Goal: Task Accomplishment & Management: Use online tool/utility

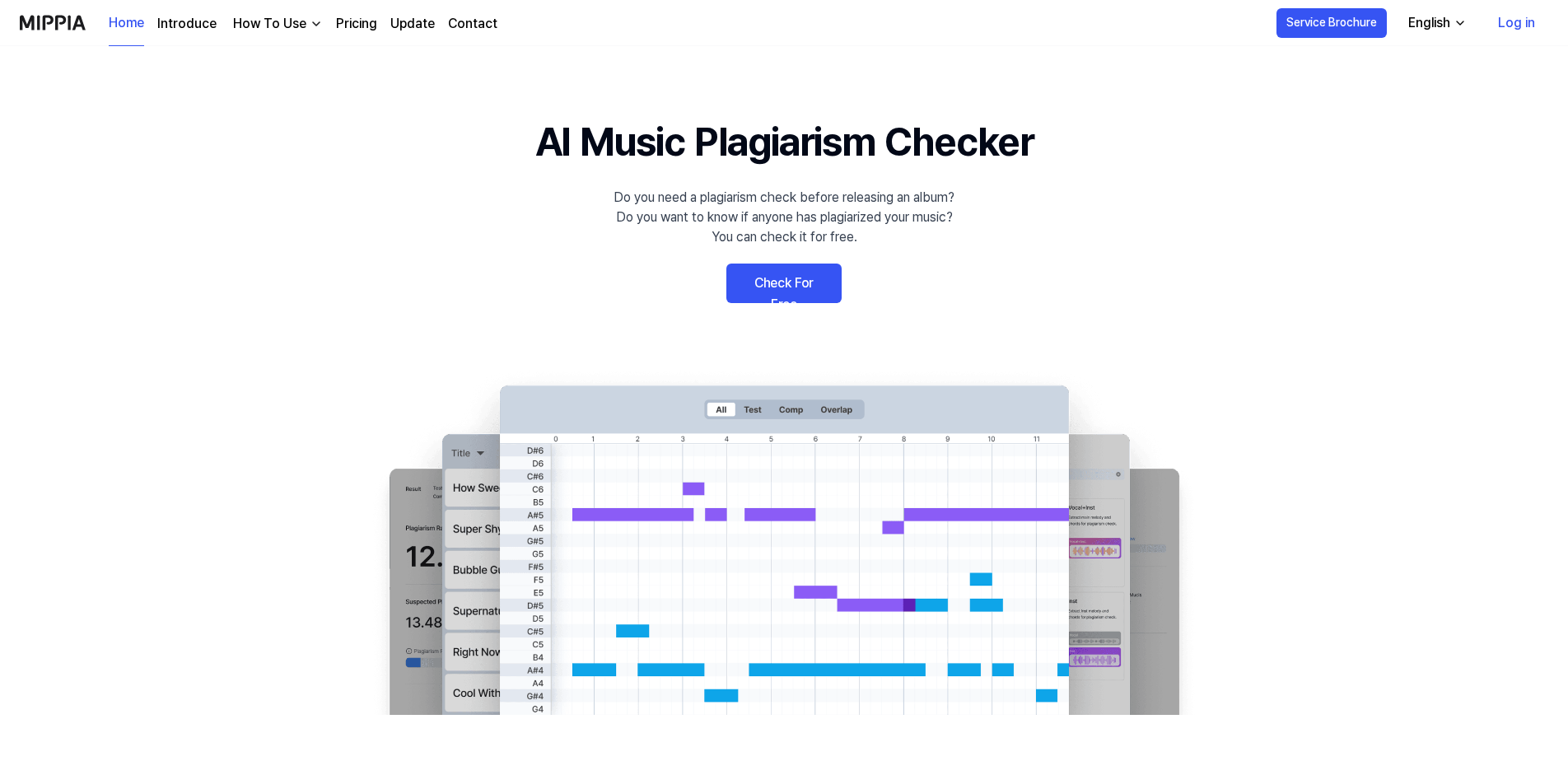
click at [1510, 19] on link "Log in" at bounding box center [1516, 23] width 63 height 47
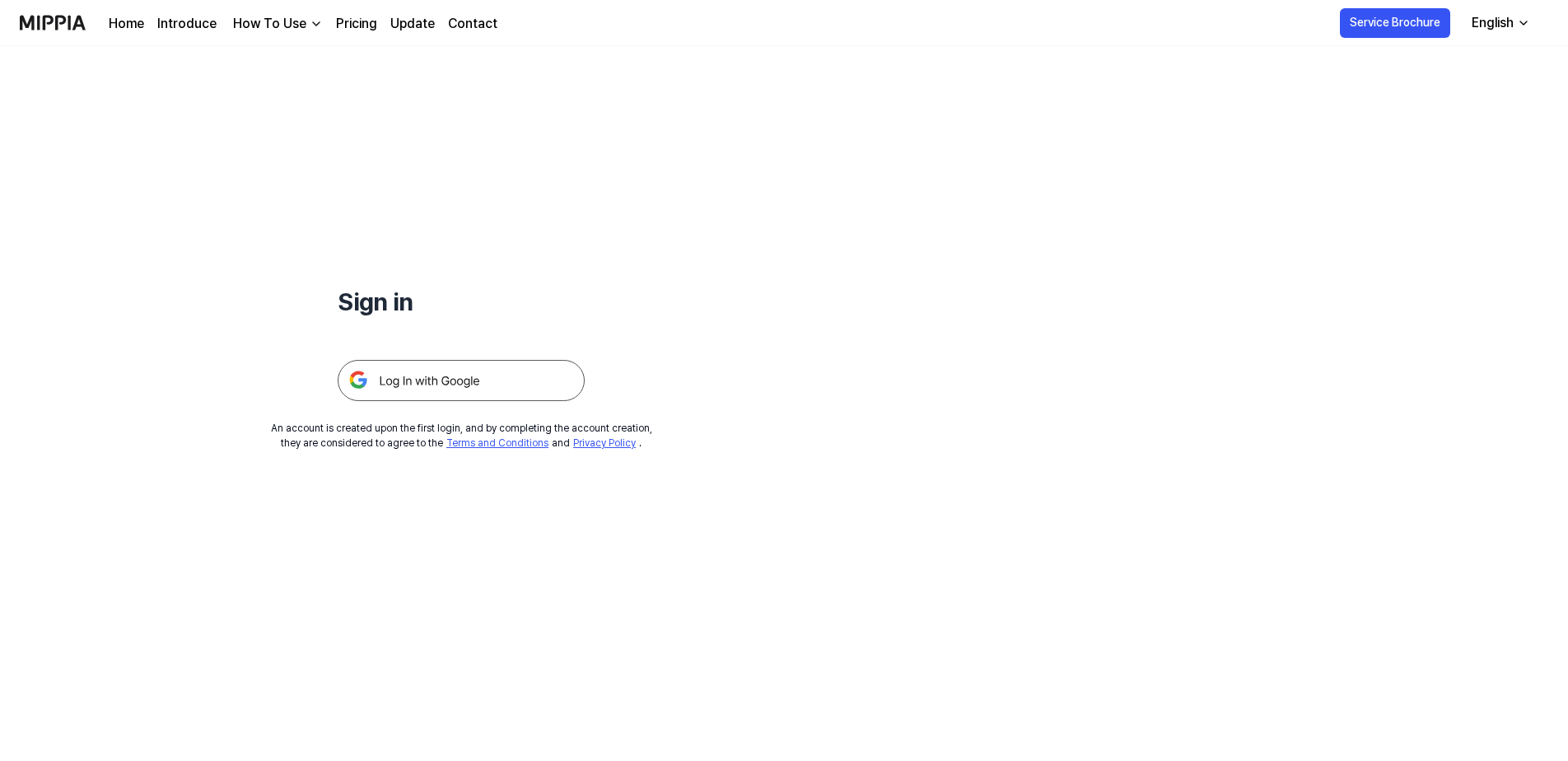
click at [478, 389] on img at bounding box center [461, 380] width 247 height 42
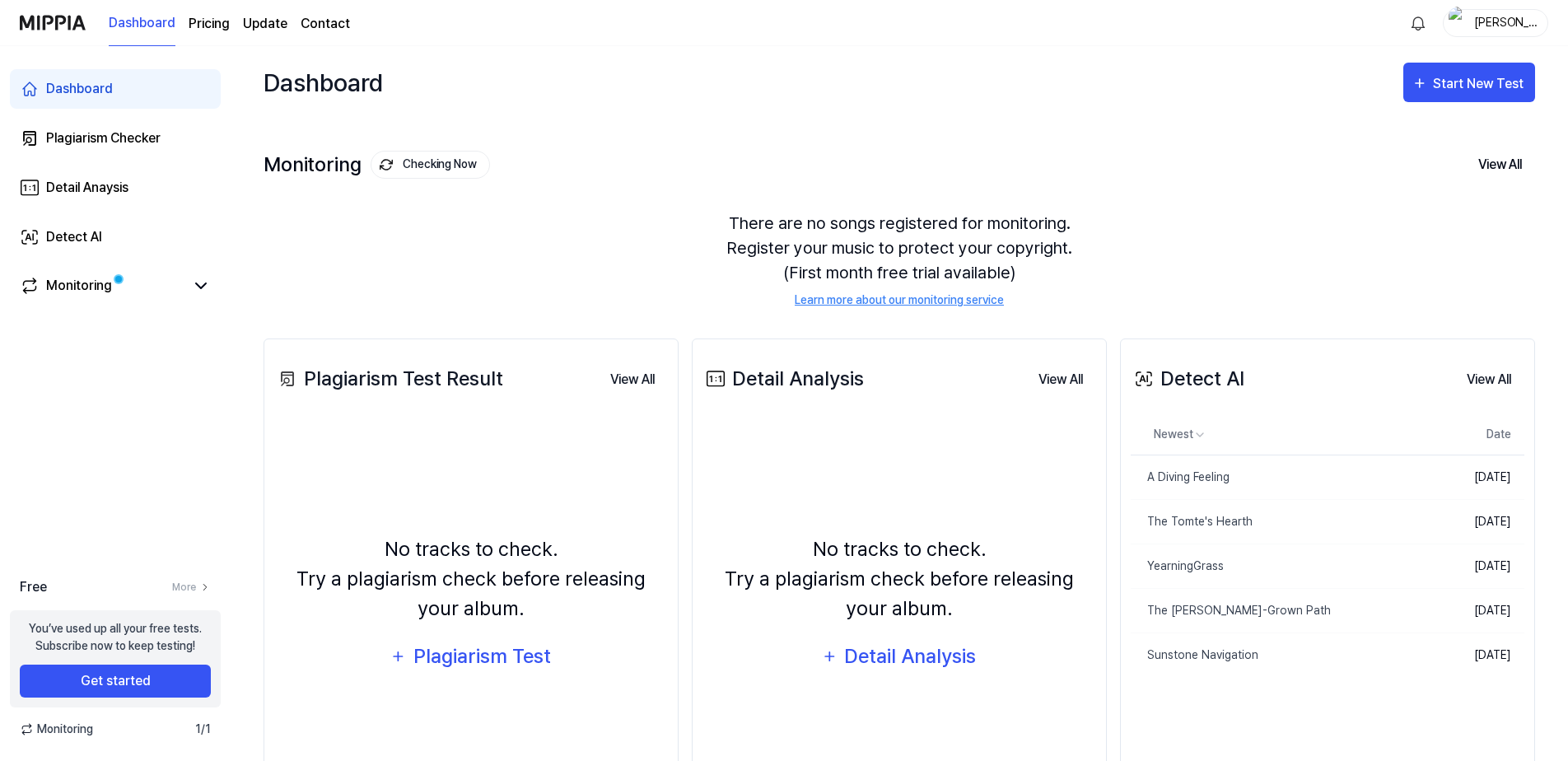
click at [1504, 24] on div "[PERSON_NAME]" at bounding box center [1506, 22] width 64 height 18
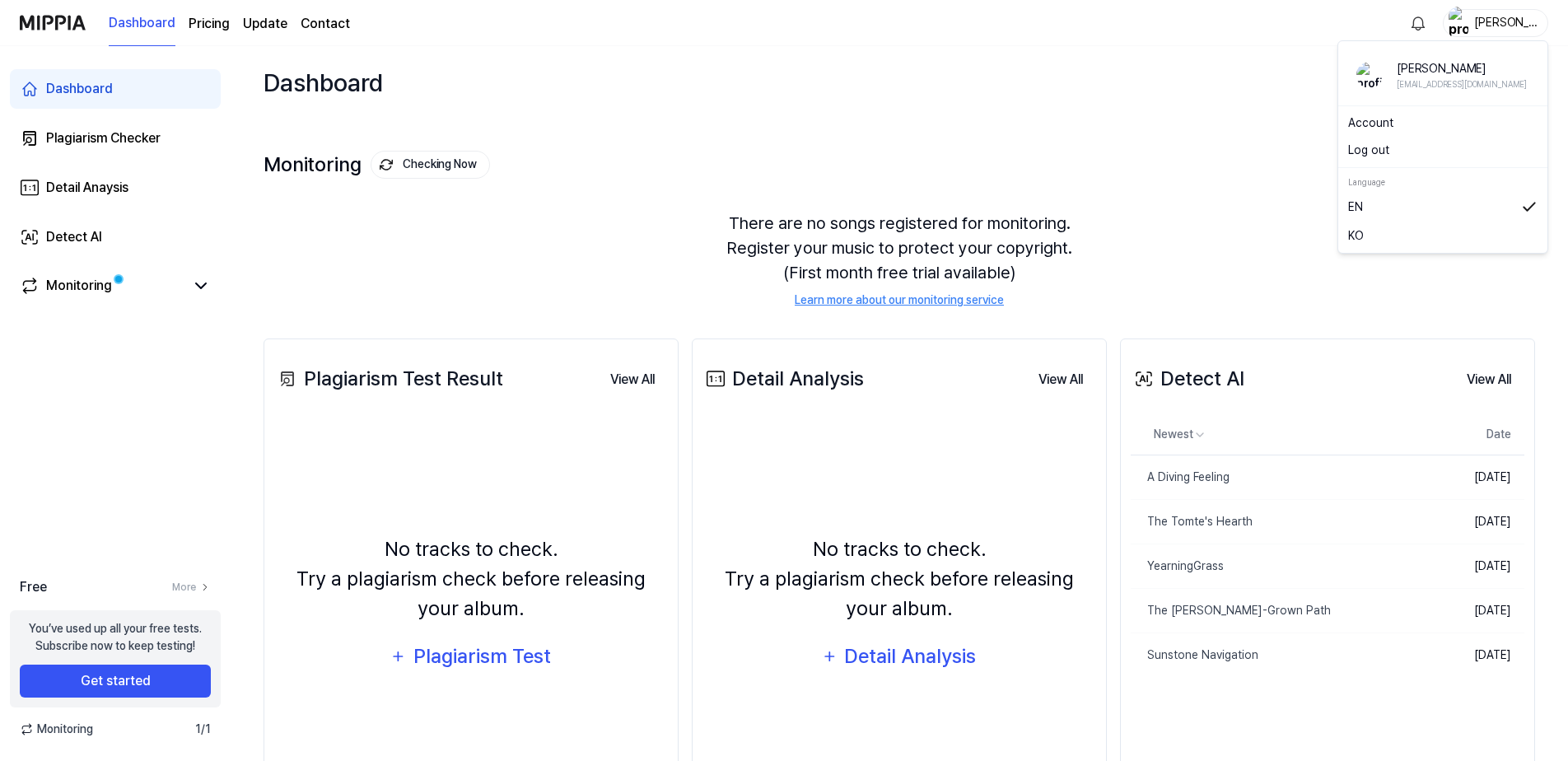
click at [993, 151] on div "Monitoring Checking Now View All Monitoring There are no songs registered for m…" at bounding box center [899, 212] width 1272 height 187
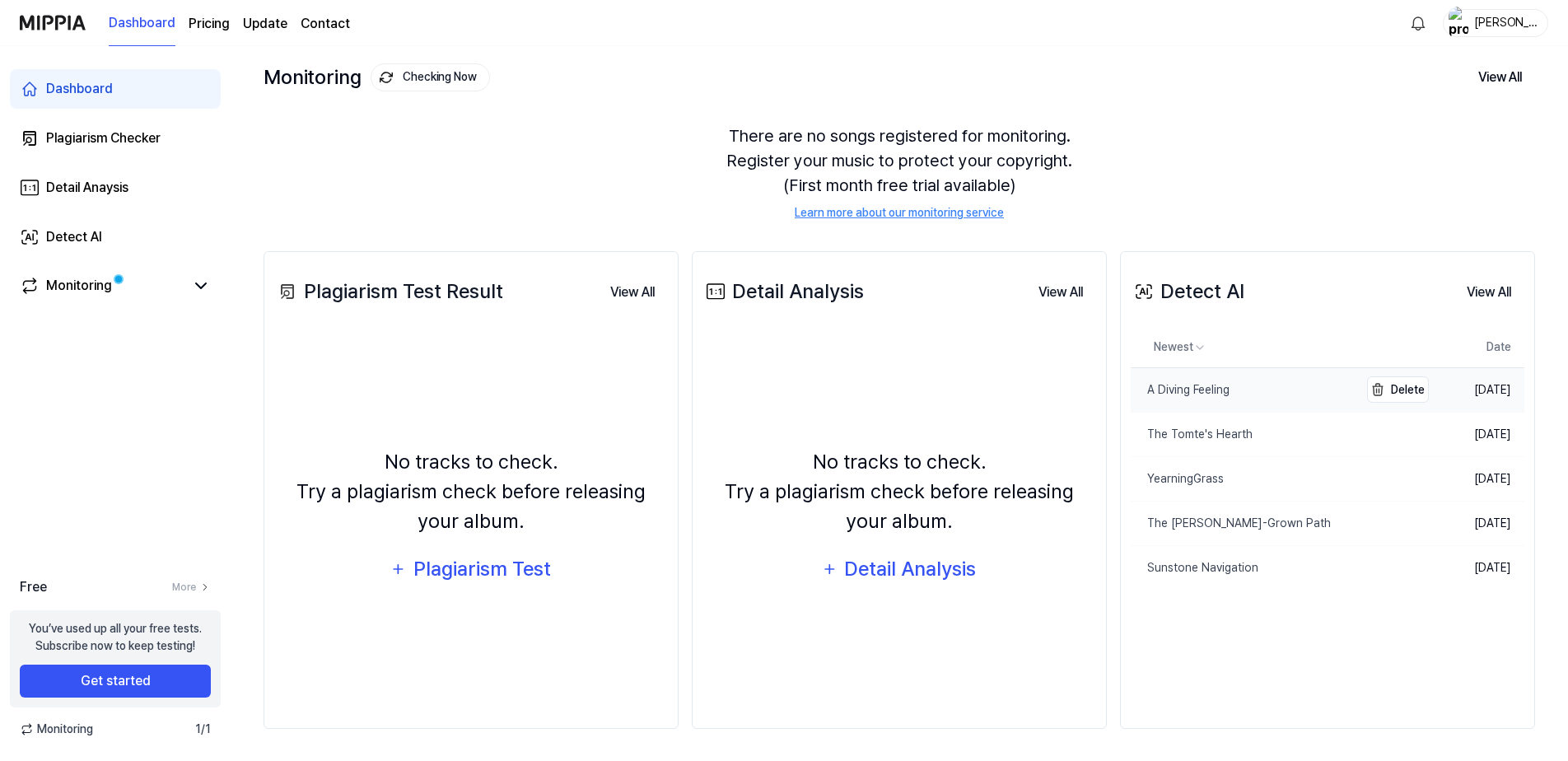
scroll to position [88, 0]
click at [1483, 297] on button "View All" at bounding box center [1490, 291] width 71 height 33
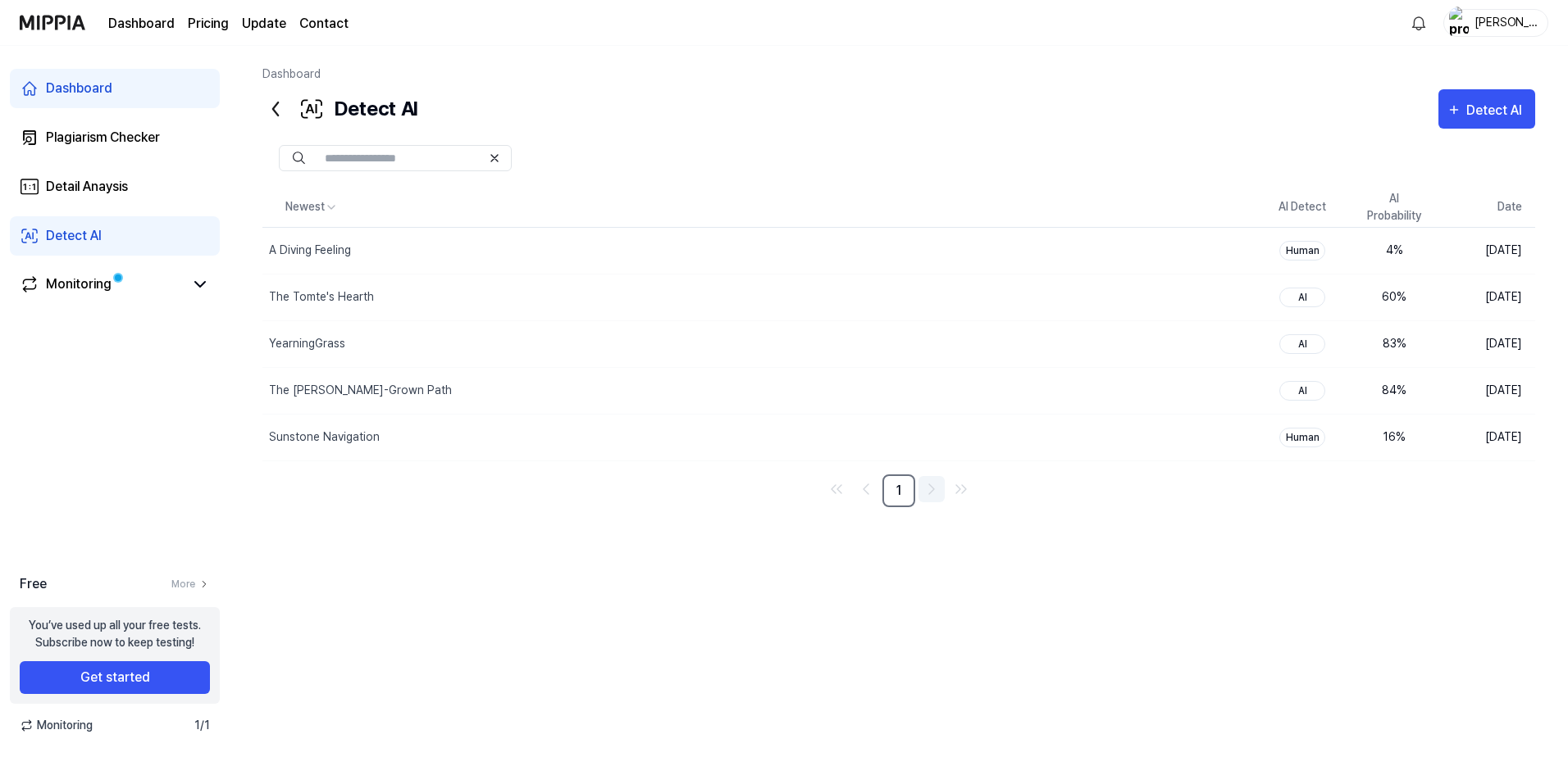
click at [919, 489] on link "Go to next page" at bounding box center [931, 489] width 27 height 27
click at [1021, 118] on div "Detect AI Detect AI" at bounding box center [898, 109] width 1273 height 39
click at [57, 280] on div "Monitoring" at bounding box center [79, 285] width 66 height 20
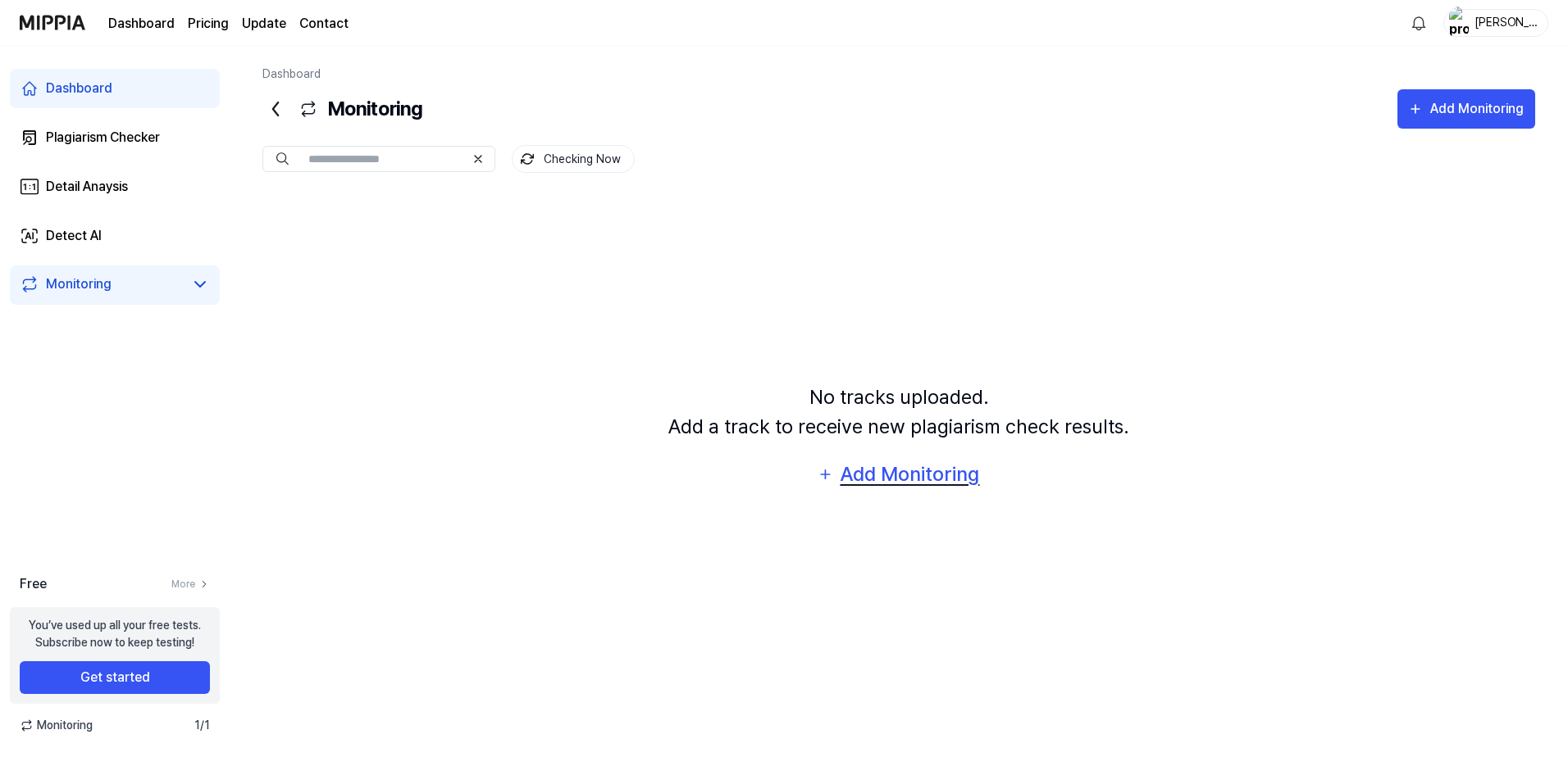
click at [948, 481] on div "Add Monitoring" at bounding box center [910, 475] width 142 height 32
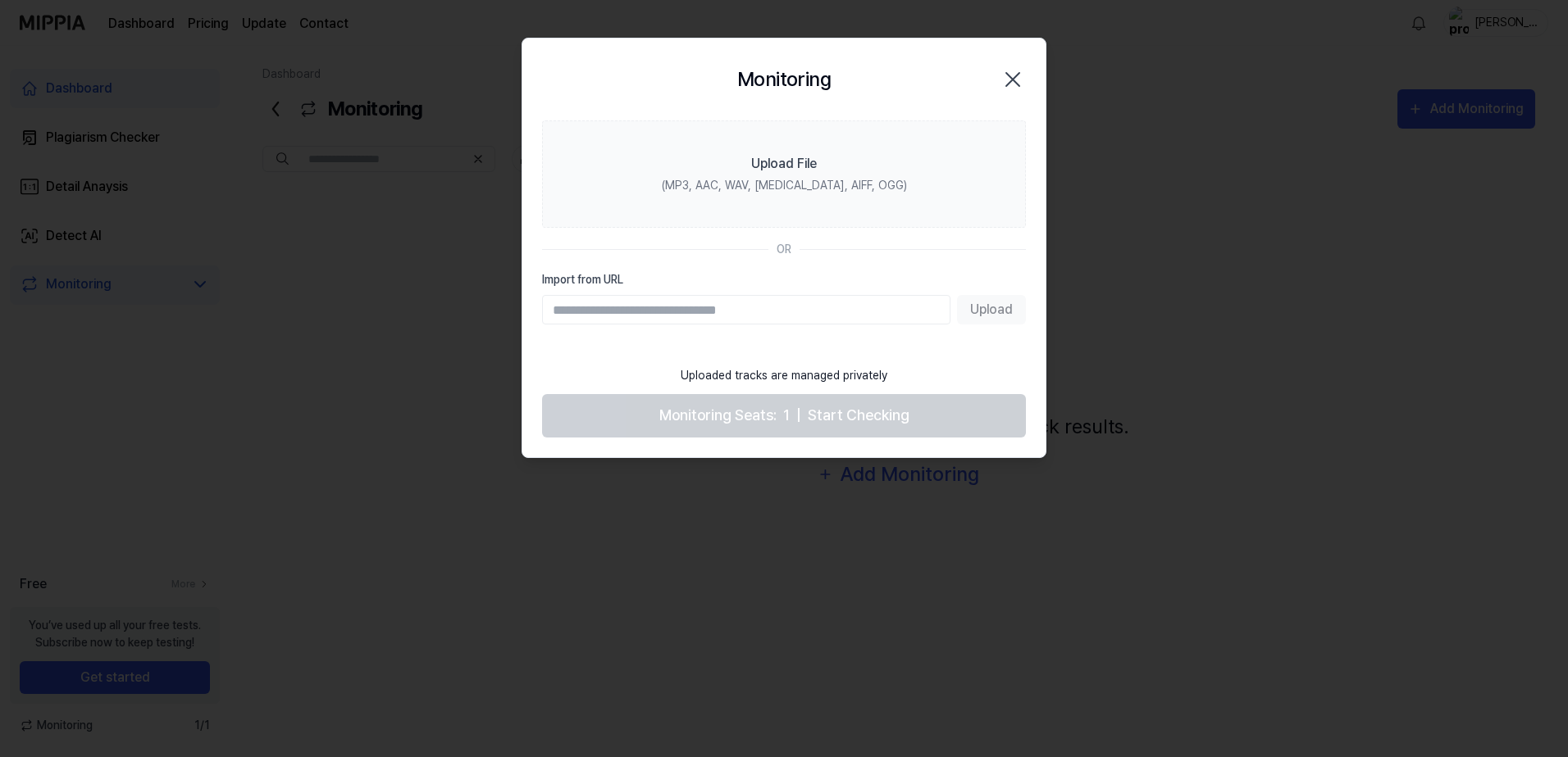
click at [1021, 87] on icon "button" at bounding box center [1013, 79] width 27 height 27
